Goal: Information Seeking & Learning: Learn about a topic

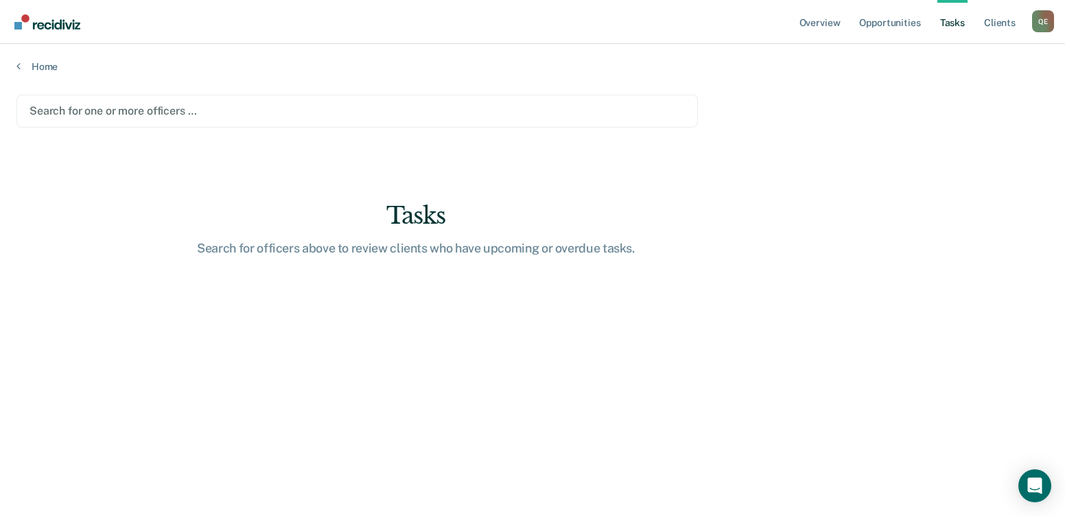
click at [175, 119] on div at bounding box center [358, 111] width 656 height 16
click at [902, 26] on link "Opportunities" at bounding box center [890, 22] width 67 height 44
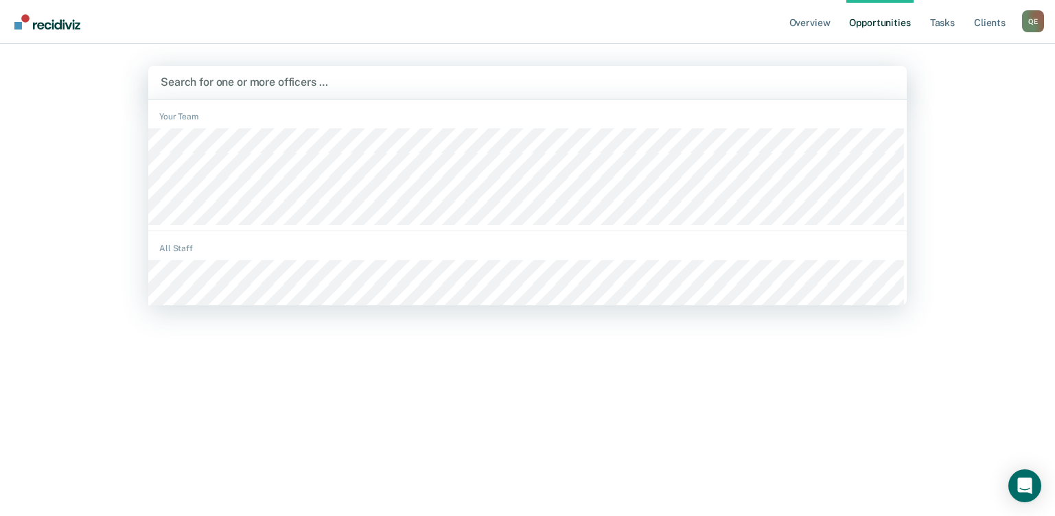
click at [265, 83] on div at bounding box center [528, 82] width 734 height 16
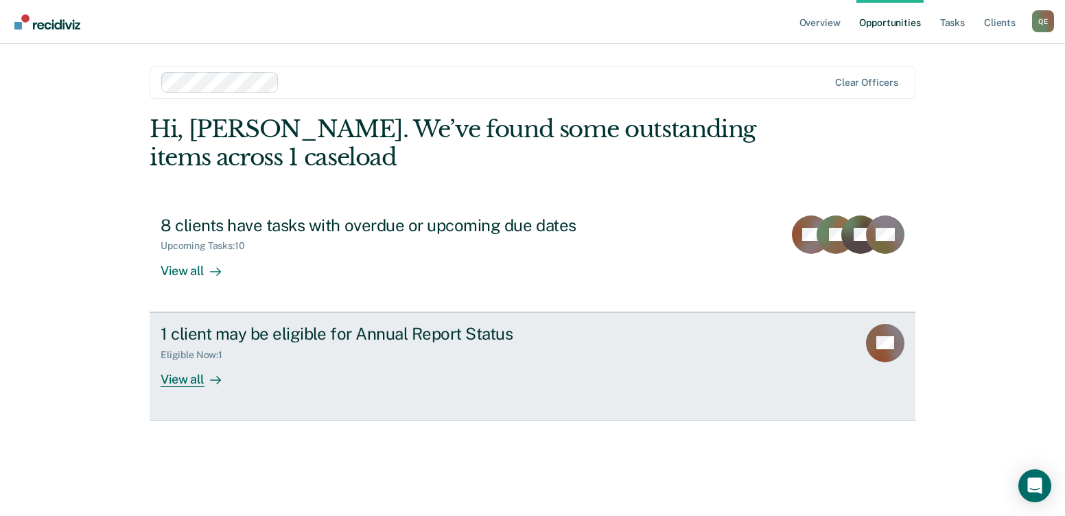
click at [894, 338] on icon at bounding box center [900, 342] width 30 height 45
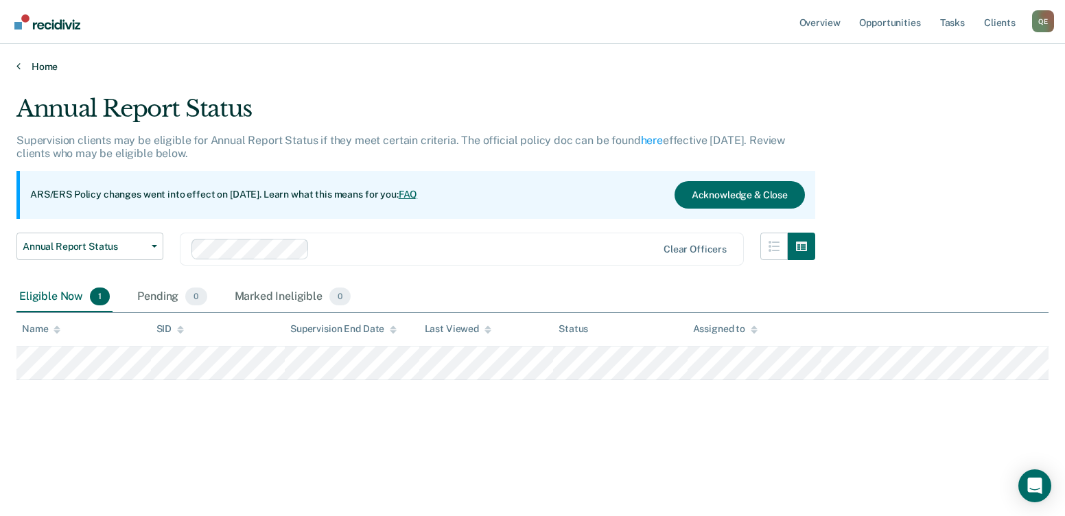
click at [21, 65] on link "Home" at bounding box center [532, 66] width 1032 height 12
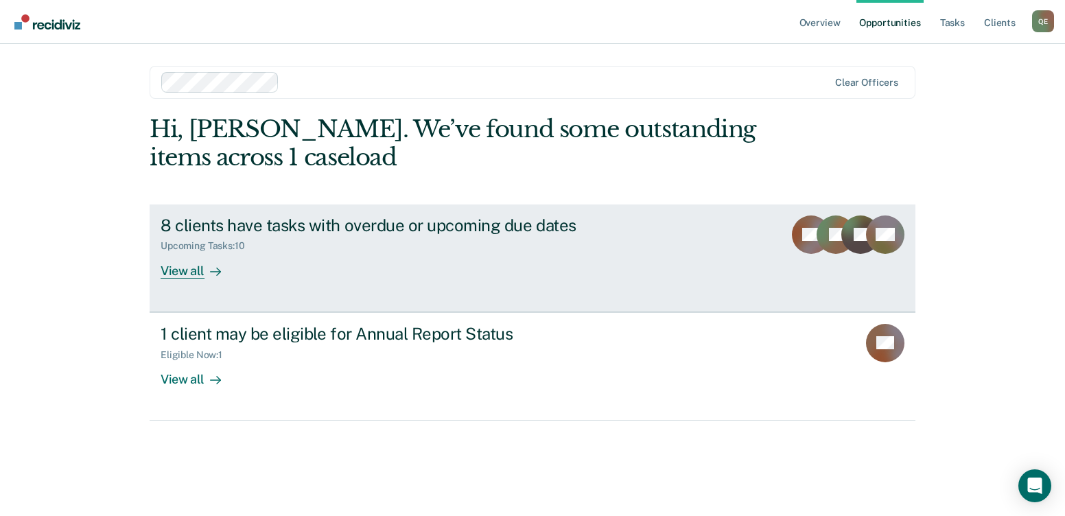
click at [168, 277] on div "View all" at bounding box center [199, 265] width 77 height 27
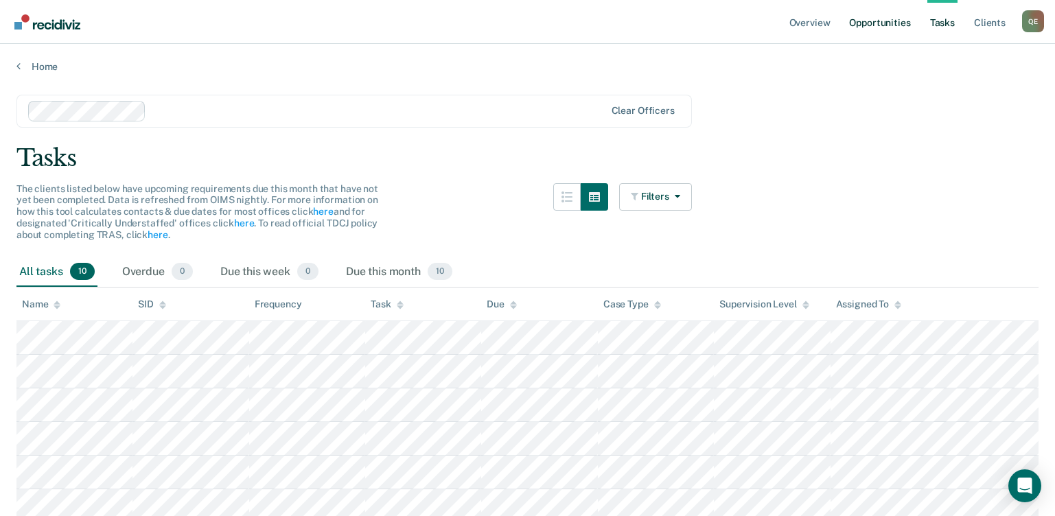
click at [857, 23] on link "Opportunities" at bounding box center [879, 22] width 67 height 44
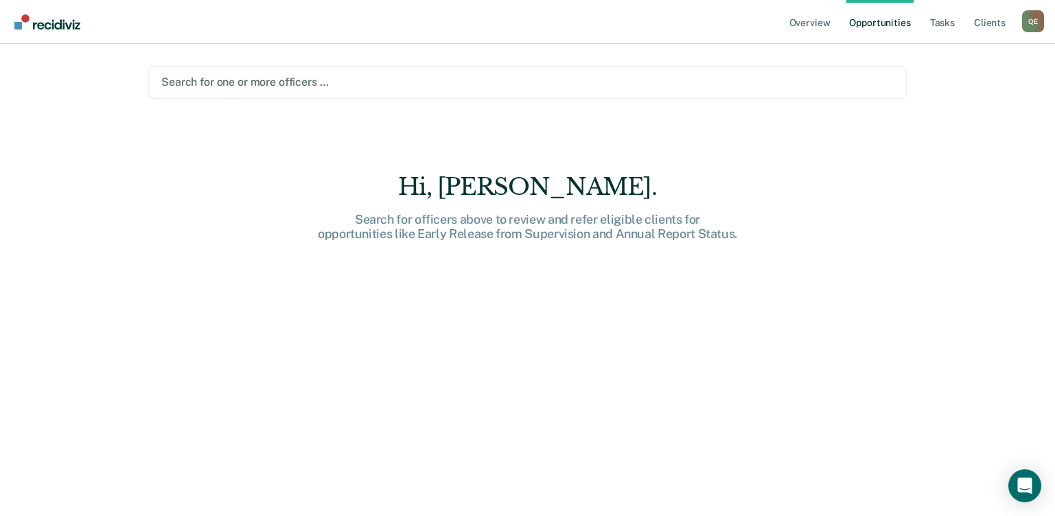
click at [848, 16] on ul "Overview Opportunities Tasks Client s" at bounding box center [904, 22] width 235 height 44
click at [850, 17] on link "Opportunities" at bounding box center [879, 22] width 67 height 44
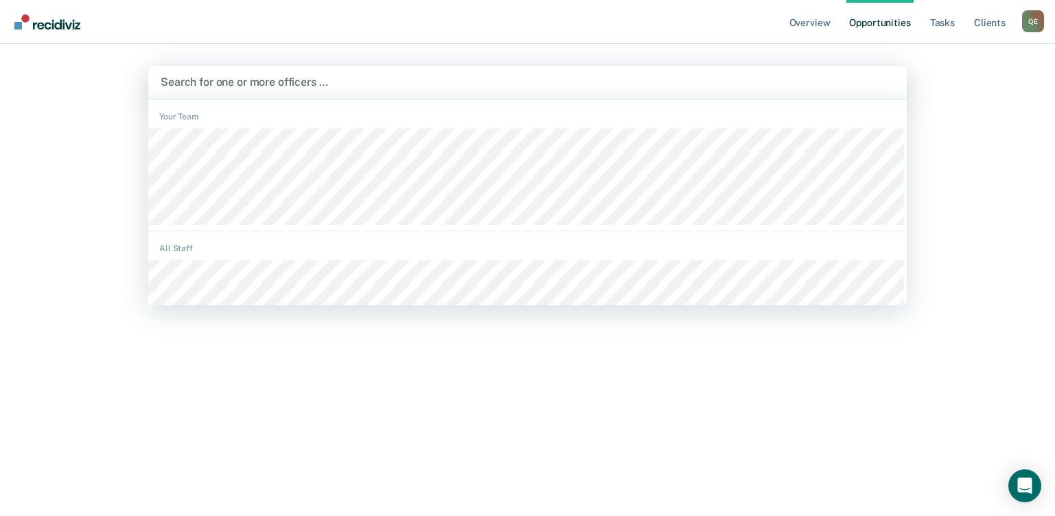
click at [356, 89] on div at bounding box center [528, 82] width 734 height 16
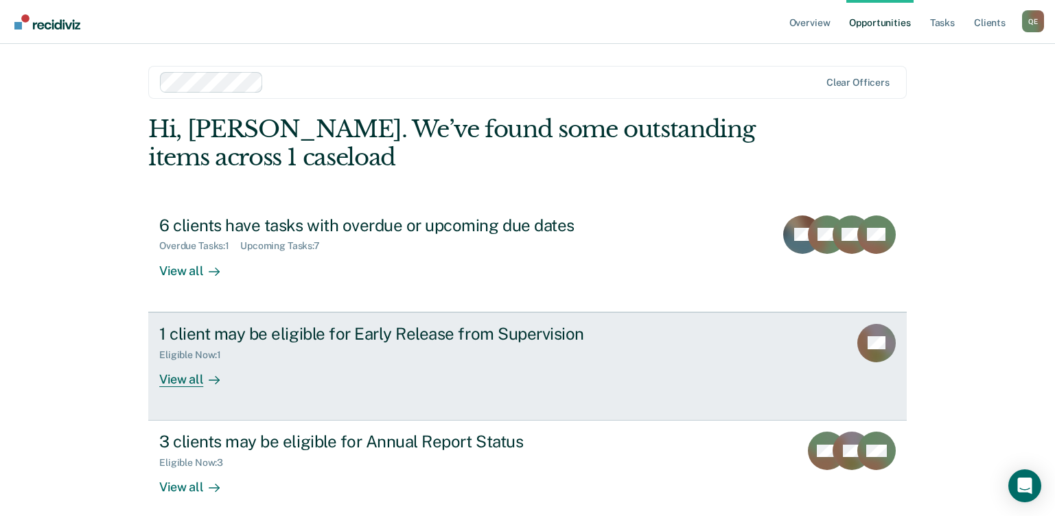
click at [165, 384] on div "View all" at bounding box center [197, 373] width 77 height 27
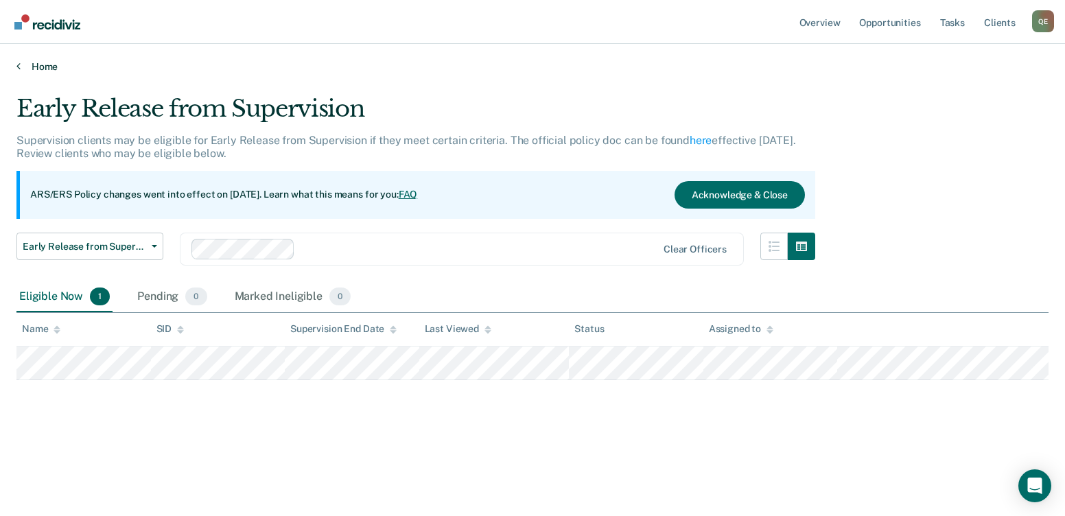
click at [22, 66] on link "Home" at bounding box center [532, 66] width 1032 height 12
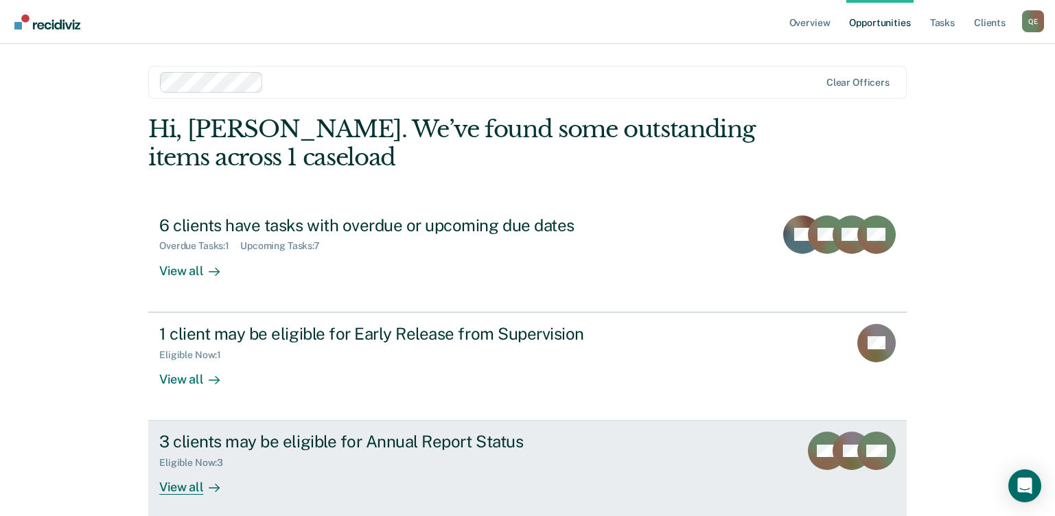
click at [186, 492] on div "View all" at bounding box center [197, 482] width 77 height 27
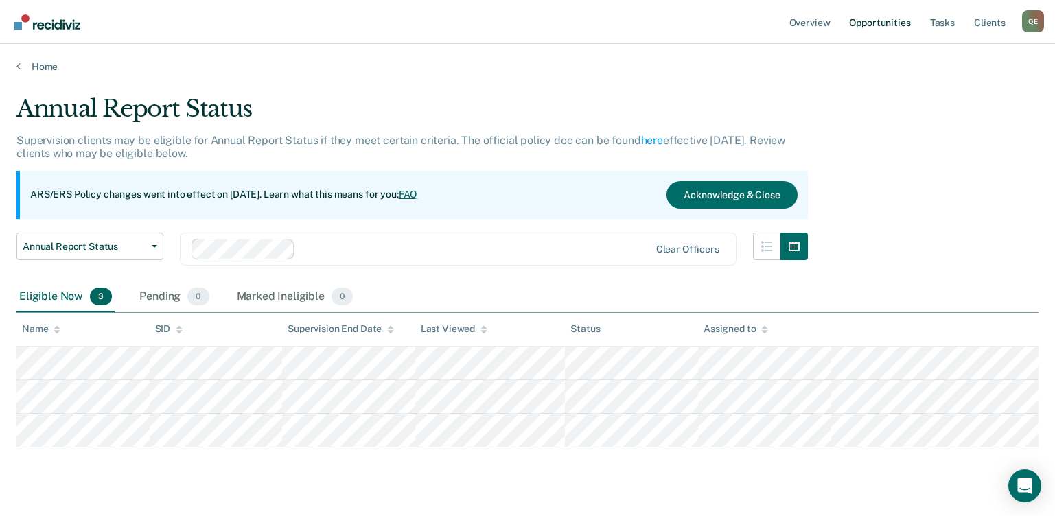
click at [865, 28] on link "Opportunities" at bounding box center [879, 22] width 67 height 44
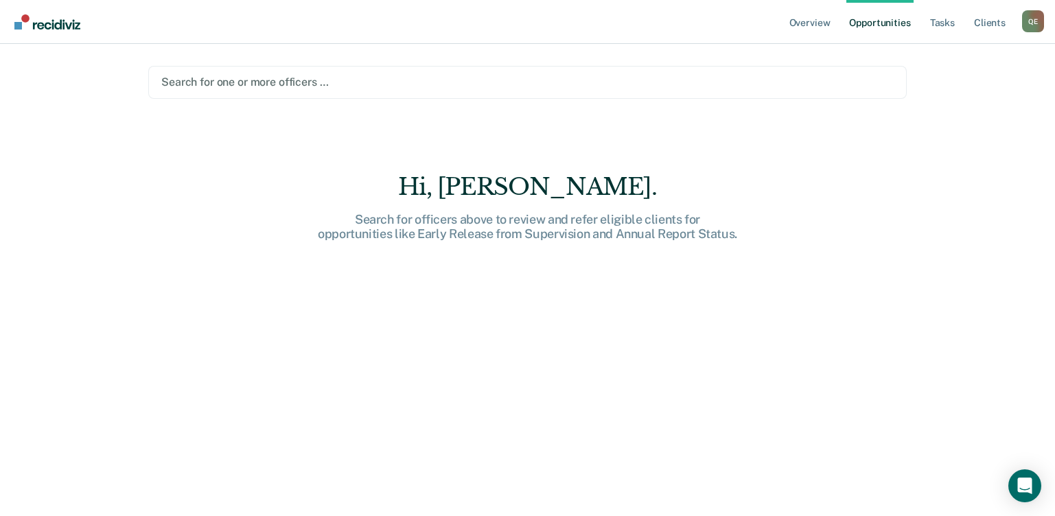
click at [250, 80] on div at bounding box center [527, 82] width 732 height 16
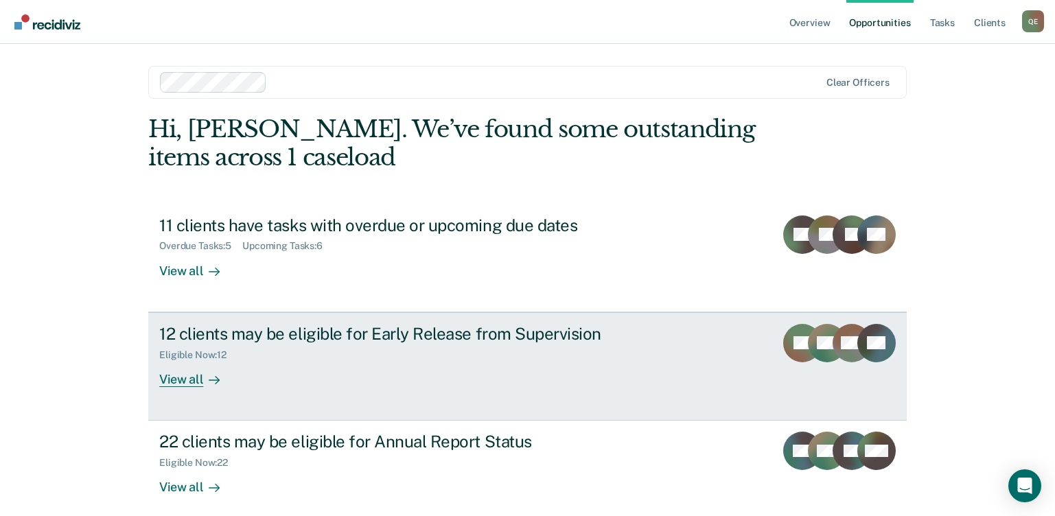
click at [174, 384] on div "View all" at bounding box center [197, 373] width 77 height 27
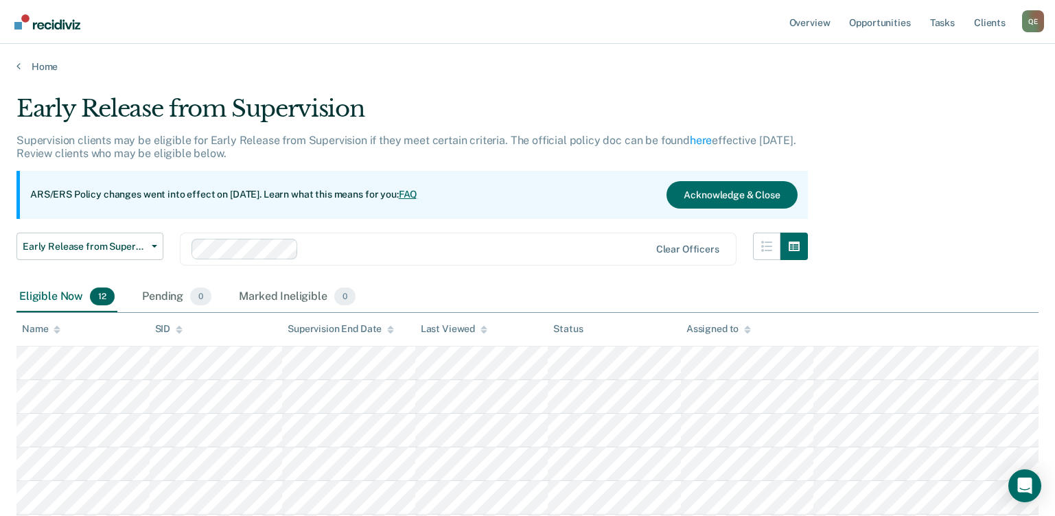
drag, startPoint x: 715, startPoint y: 69, endPoint x: 509, endPoint y: 96, distance: 207.0
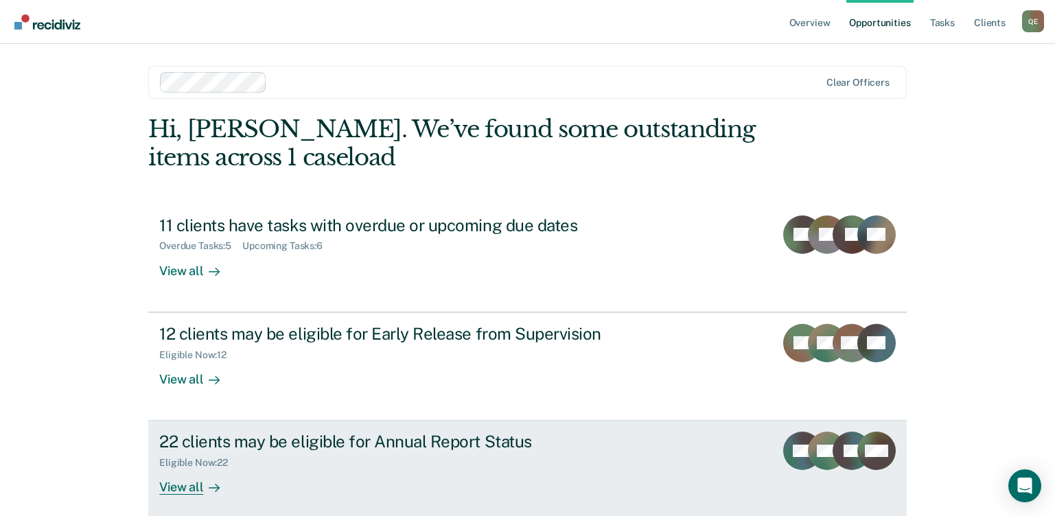
click at [231, 446] on div "22 clients may be eligible for Annual Report Status" at bounding box center [400, 442] width 482 height 20
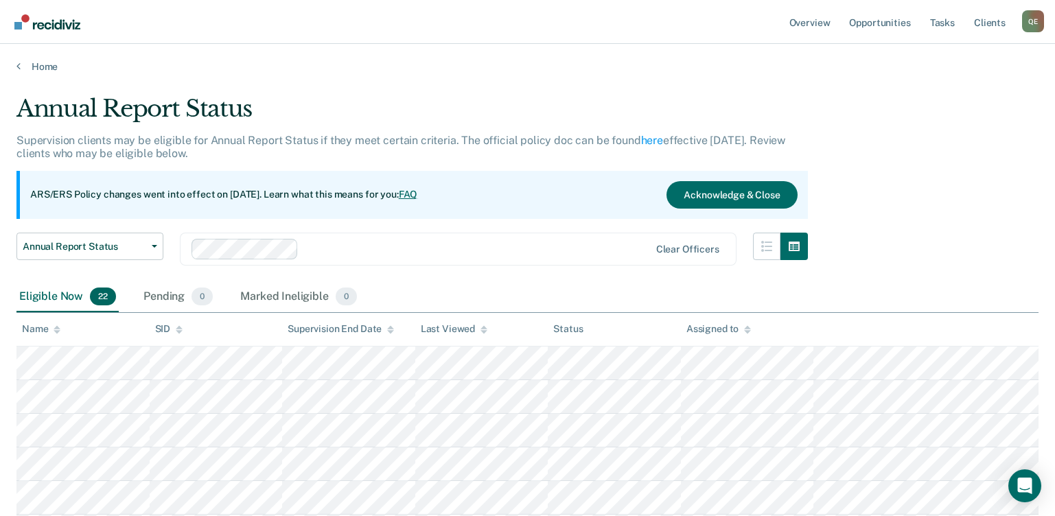
drag, startPoint x: 617, startPoint y: 67, endPoint x: 411, endPoint y: 56, distance: 206.2
click at [20, 64] on icon at bounding box center [18, 65] width 4 height 11
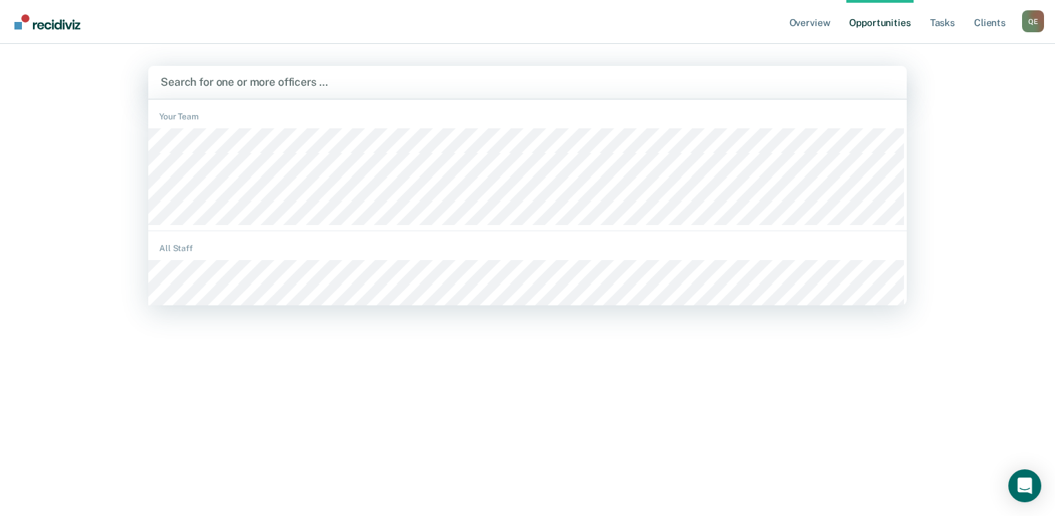
drag, startPoint x: 246, startPoint y: 93, endPoint x: 246, endPoint y: 86, distance: 7.6
click at [246, 86] on div at bounding box center [528, 82] width 734 height 16
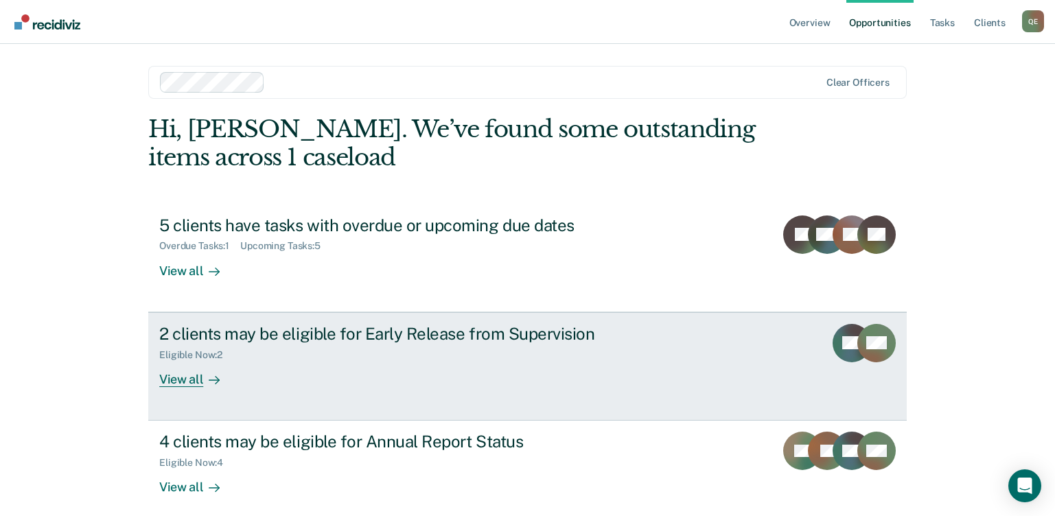
click at [178, 382] on div "View all" at bounding box center [197, 373] width 77 height 27
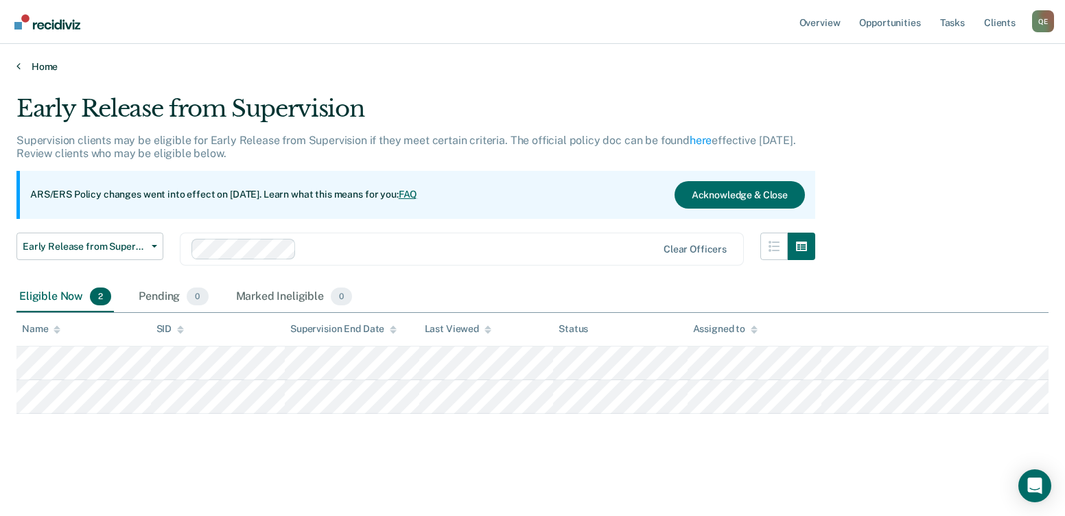
click at [20, 65] on icon at bounding box center [18, 65] width 4 height 11
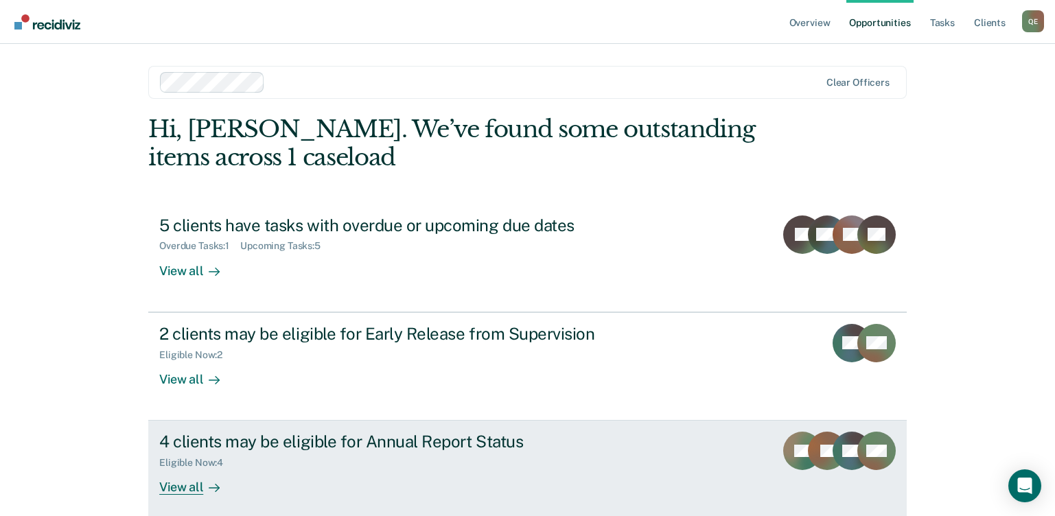
click at [173, 495] on div "View all" at bounding box center [197, 482] width 77 height 27
